Goal: Use online tool/utility: Utilize a website feature to perform a specific function

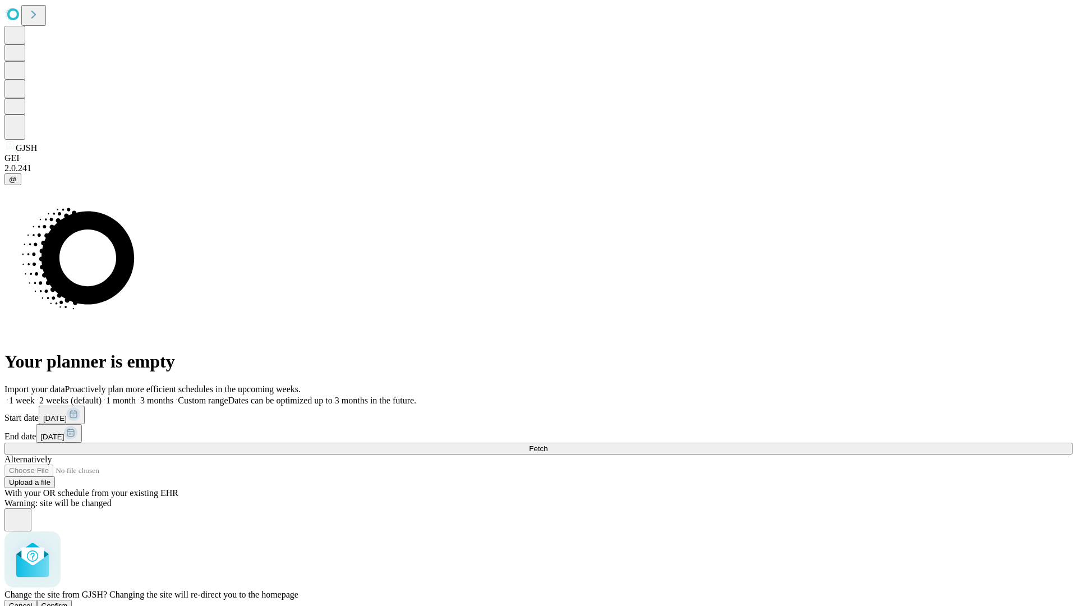
click at [68, 602] on span "Confirm" at bounding box center [55, 606] width 26 height 8
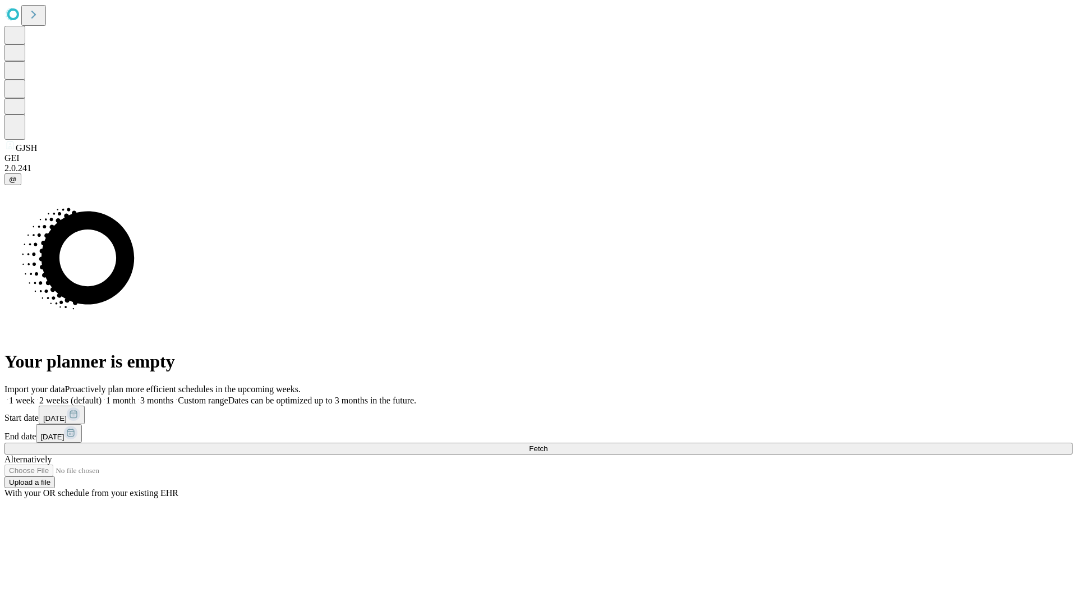
click at [102, 396] on label "2 weeks (default)" at bounding box center [68, 401] width 67 height 10
click at [548, 444] on span "Fetch" at bounding box center [538, 448] width 19 height 8
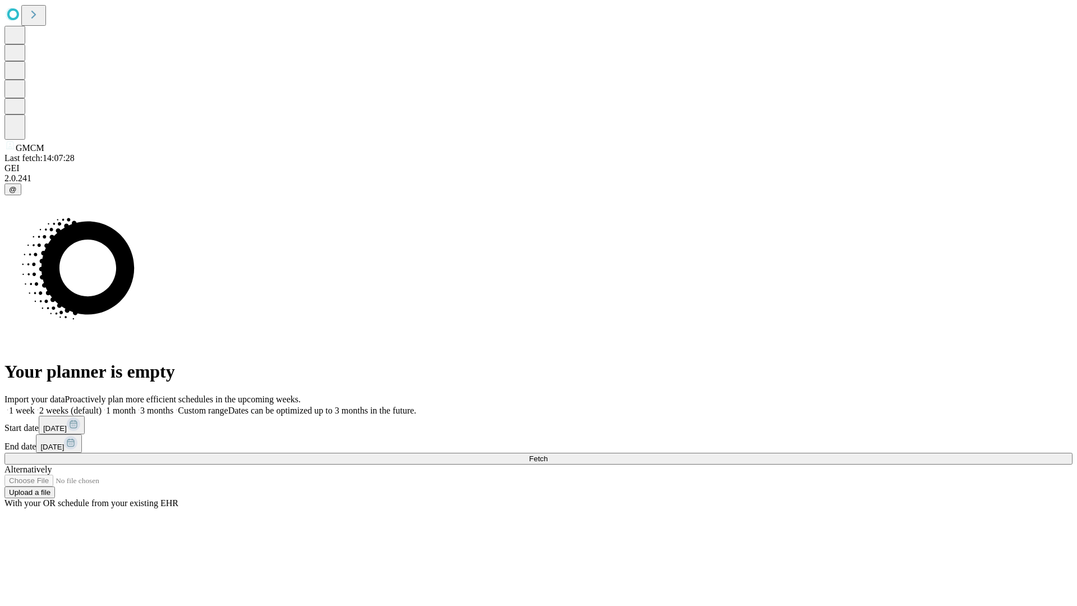
click at [102, 406] on label "2 weeks (default)" at bounding box center [68, 411] width 67 height 10
click at [548, 455] on span "Fetch" at bounding box center [538, 459] width 19 height 8
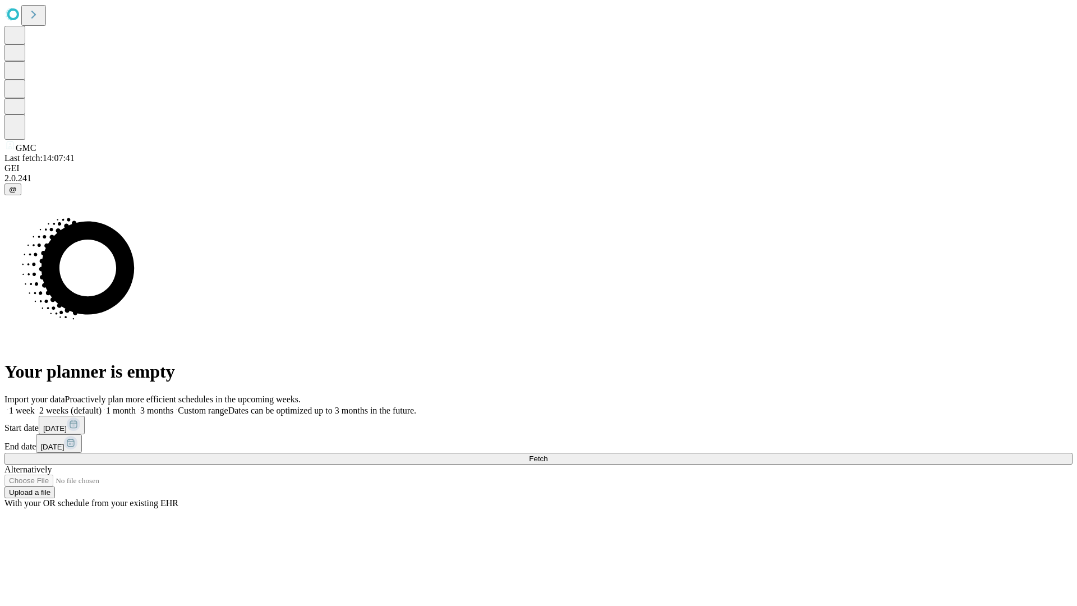
click at [102, 406] on label "2 weeks (default)" at bounding box center [68, 411] width 67 height 10
click at [548, 455] on span "Fetch" at bounding box center [538, 459] width 19 height 8
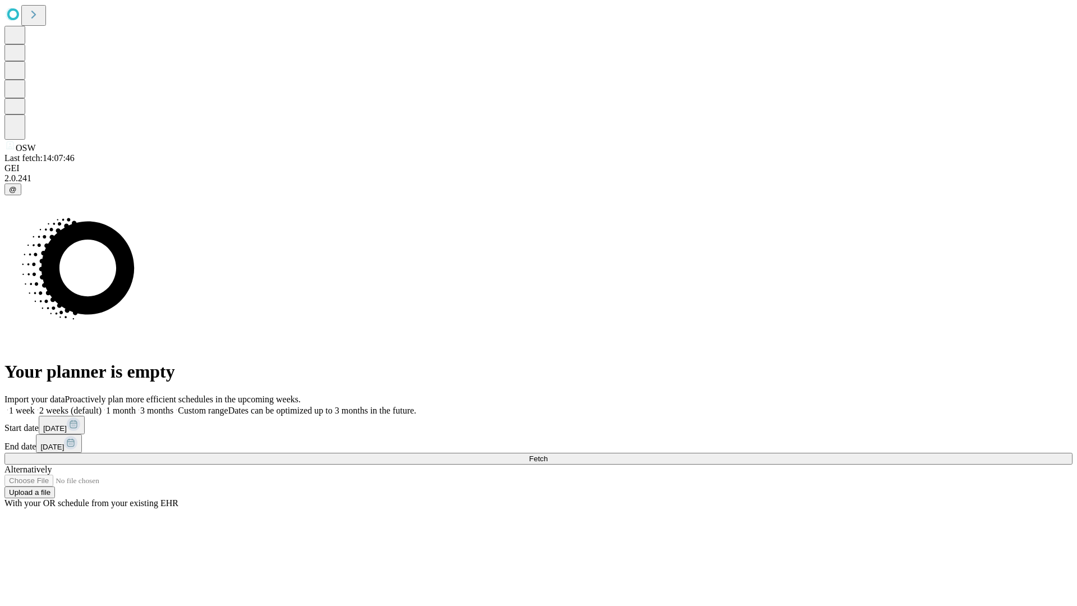
click at [102, 406] on label "2 weeks (default)" at bounding box center [68, 411] width 67 height 10
click at [548, 455] on span "Fetch" at bounding box center [538, 459] width 19 height 8
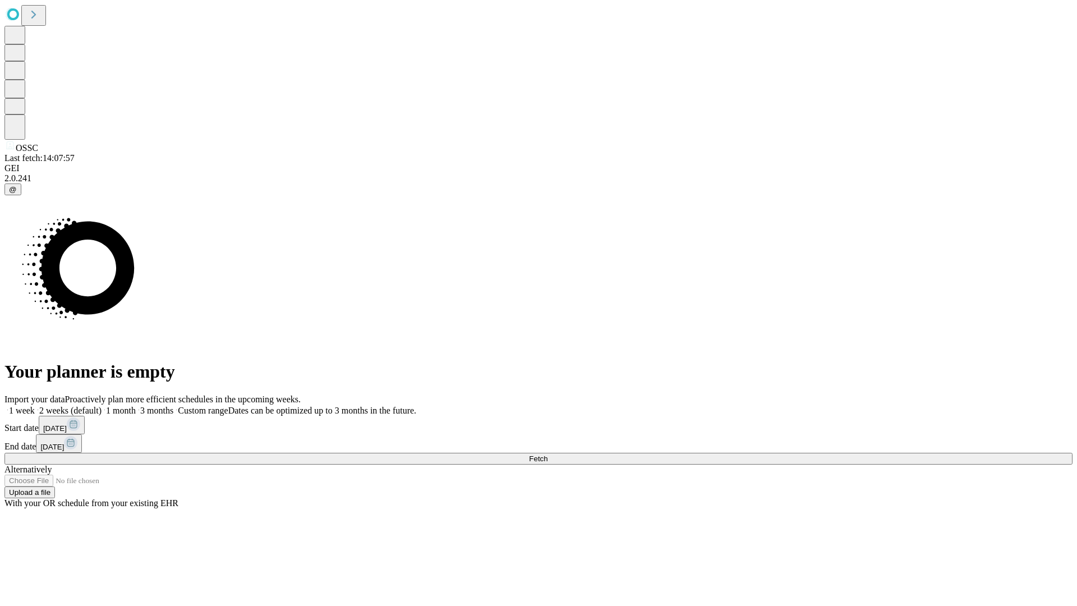
click at [102, 406] on label "2 weeks (default)" at bounding box center [68, 411] width 67 height 10
click at [548, 455] on span "Fetch" at bounding box center [538, 459] width 19 height 8
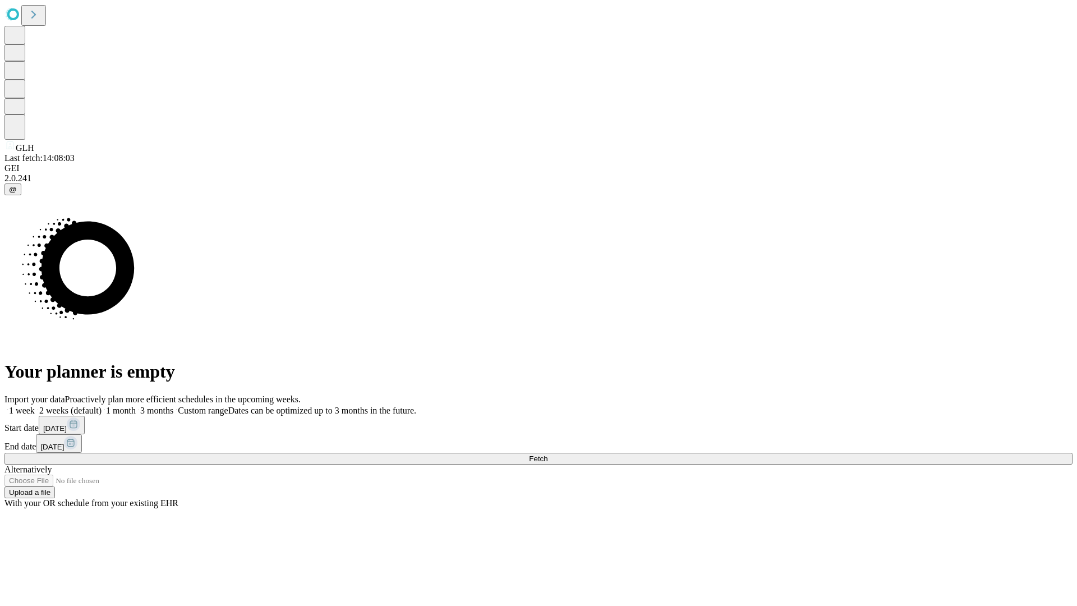
click at [102, 406] on label "2 weeks (default)" at bounding box center [68, 411] width 67 height 10
click at [548, 455] on span "Fetch" at bounding box center [538, 459] width 19 height 8
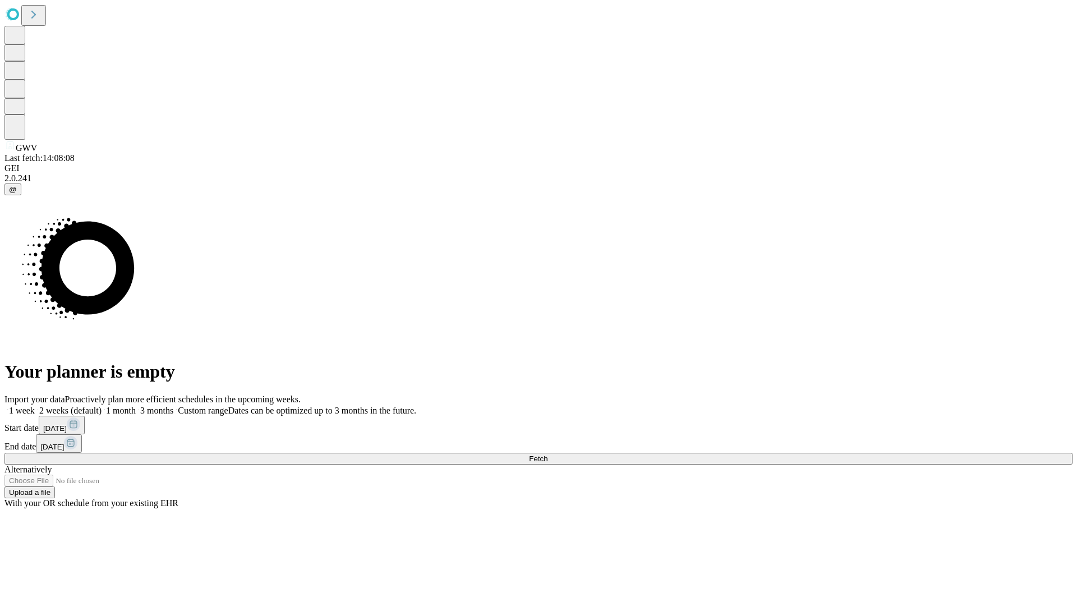
click at [102, 406] on label "2 weeks (default)" at bounding box center [68, 411] width 67 height 10
click at [548, 455] on span "Fetch" at bounding box center [538, 459] width 19 height 8
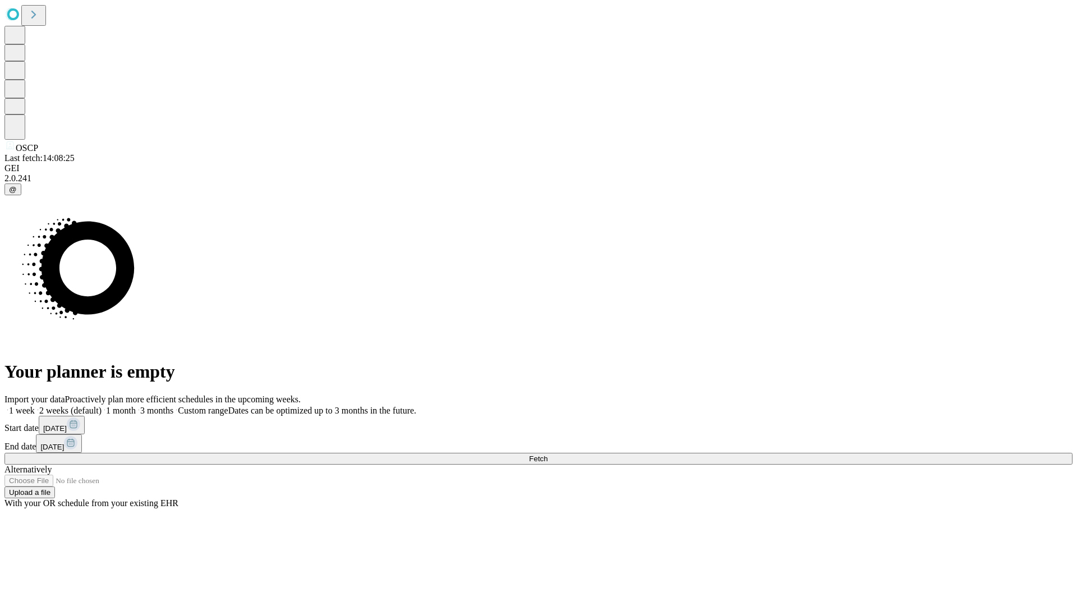
click at [548, 455] on span "Fetch" at bounding box center [538, 459] width 19 height 8
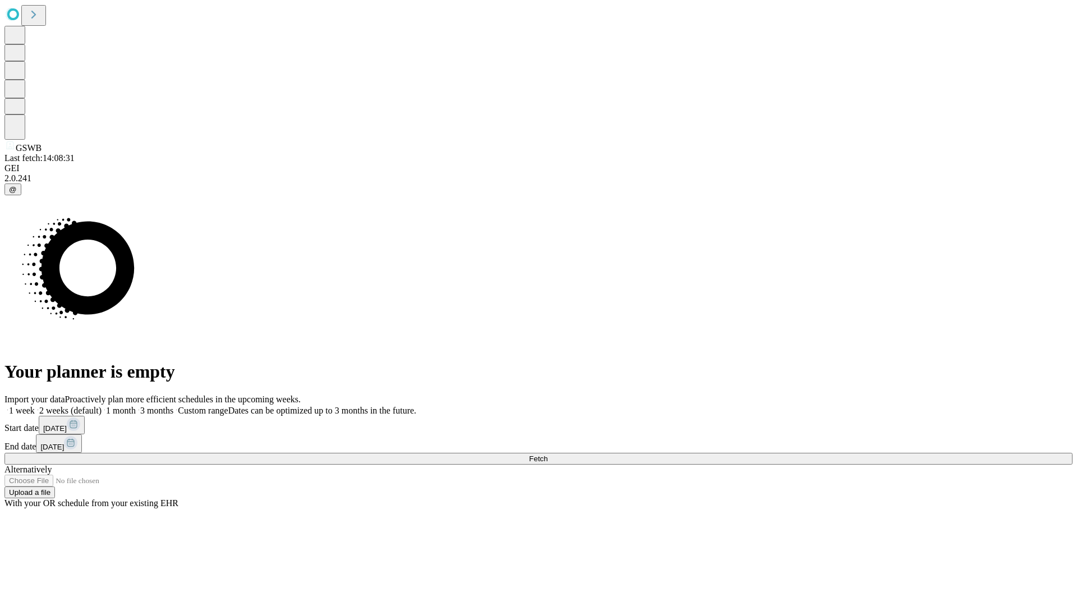
click at [102, 406] on label "2 weeks (default)" at bounding box center [68, 411] width 67 height 10
click at [548, 455] on span "Fetch" at bounding box center [538, 459] width 19 height 8
